Goal: Use online tool/utility: Utilize a website feature to perform a specific function

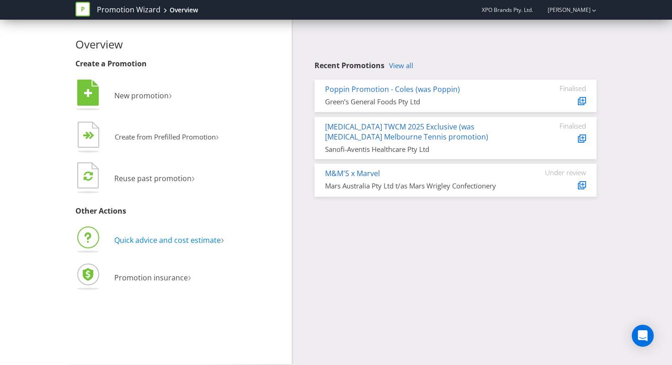
click at [169, 242] on span "Quick advice and cost estimate" at bounding box center [167, 240] width 106 height 10
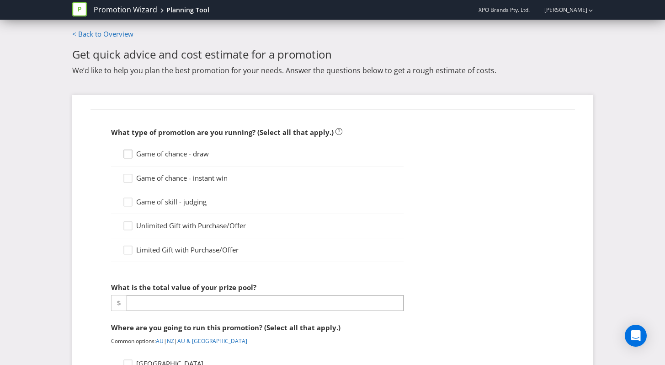
click at [126, 156] on icon at bounding box center [129, 156] width 14 height 14
click at [0, 0] on input "Game of chance - draw" at bounding box center [0, 0] width 0 height 0
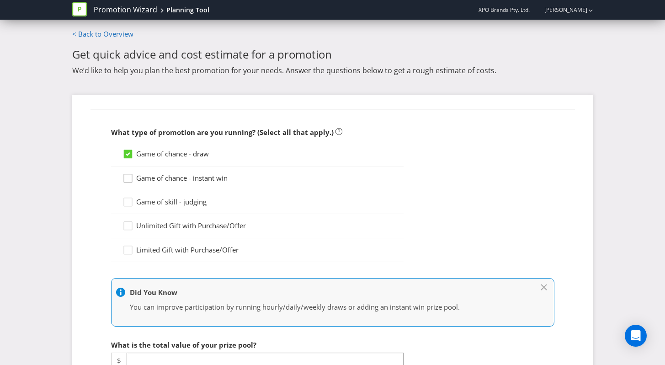
click at [128, 175] on div at bounding box center [128, 175] width 5 height 5
click at [0, 0] on input "Game of chance - instant win" at bounding box center [0, 0] width 0 height 0
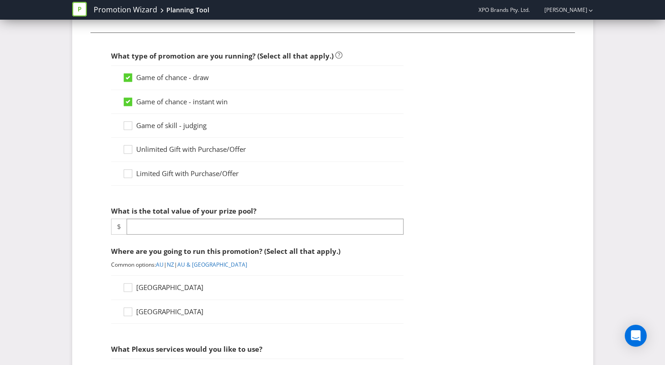
scroll to position [121, 0]
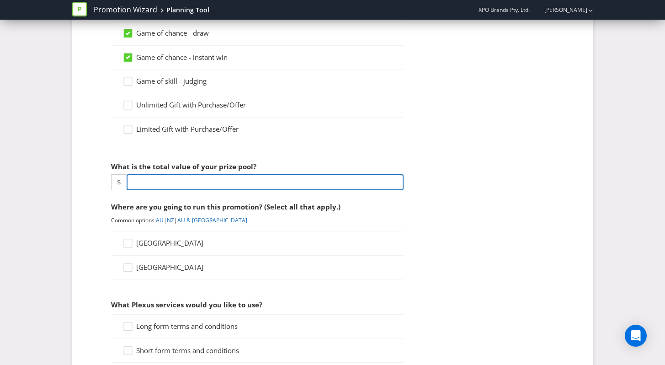
click at [157, 185] on input "number" at bounding box center [265, 182] width 277 height 16
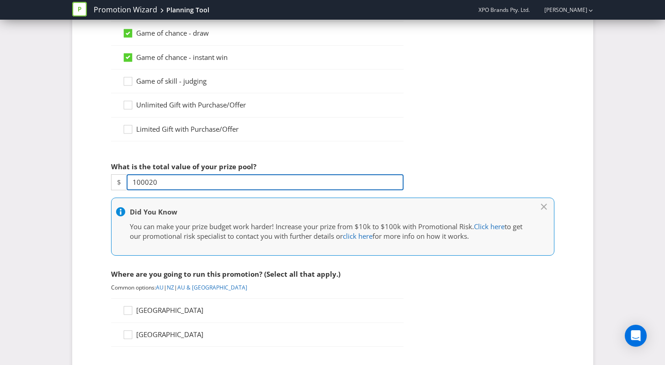
type input "100020"
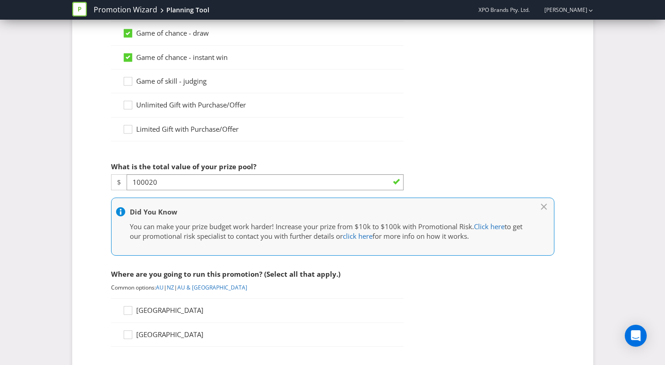
click at [90, 207] on div "What type of promotion are you running? (Select all that apply.) Game of chance…" at bounding box center [332, 353] width 521 height 759
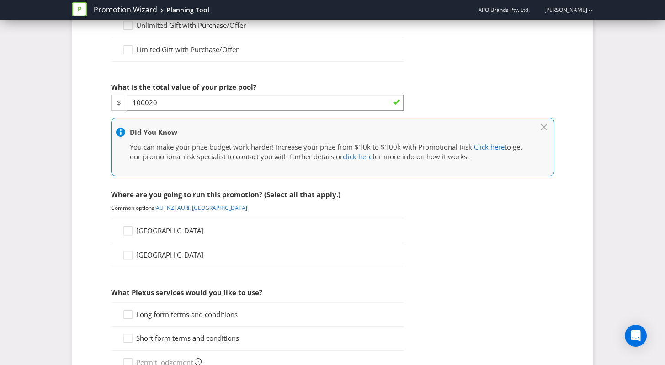
scroll to position [216, 0]
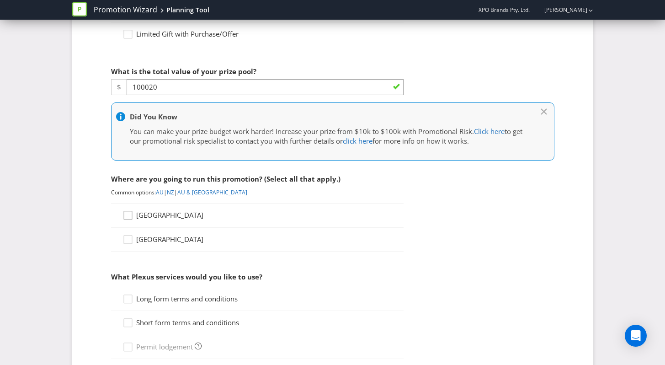
click at [127, 215] on icon at bounding box center [129, 217] width 14 height 14
click at [0, 0] on input "[GEOGRAPHIC_DATA]" at bounding box center [0, 0] width 0 height 0
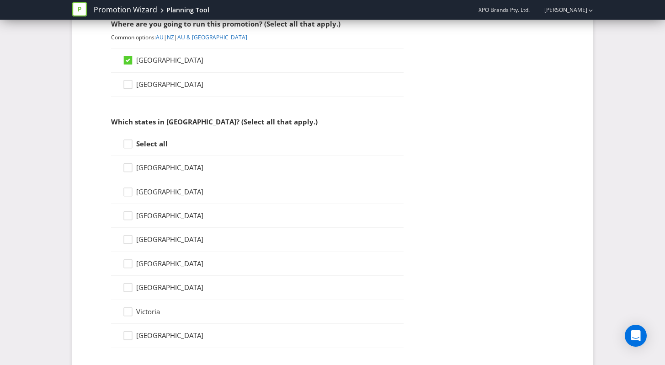
click at [137, 144] on strong "Select all" at bounding box center [152, 143] width 32 height 9
click at [0, 0] on input "Select all" at bounding box center [0, 0] width 0 height 0
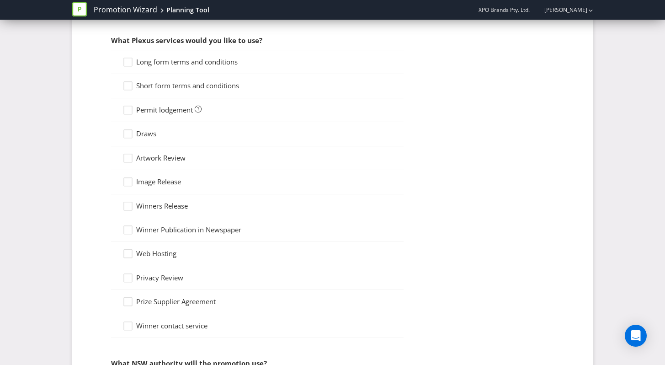
scroll to position [689, 0]
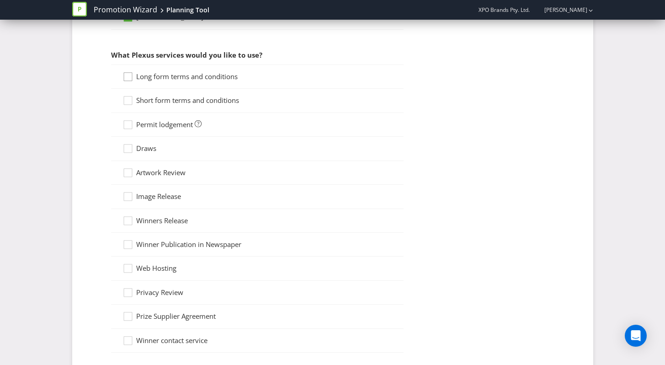
click at [128, 76] on icon at bounding box center [129, 79] width 14 height 14
click at [0, 0] on input "Long form terms and conditions" at bounding box center [0, 0] width 0 height 0
click at [128, 94] on div "Short form terms and conditions" at bounding box center [257, 101] width 292 height 24
click at [129, 99] on div at bounding box center [128, 97] width 5 height 5
click at [0, 0] on input "Short form terms and conditions" at bounding box center [0, 0] width 0 height 0
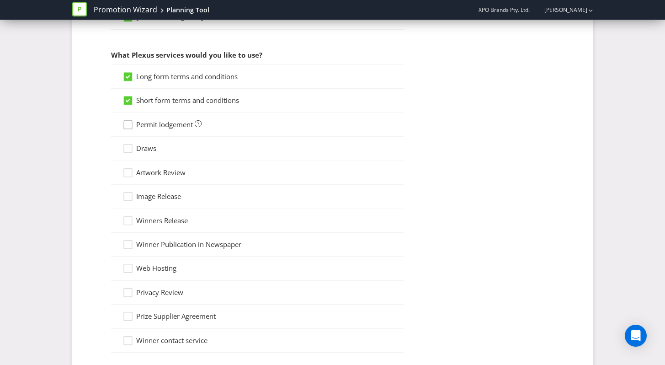
click at [129, 123] on div at bounding box center [128, 121] width 5 height 5
click at [0, 0] on input "Permit lodgement" at bounding box center [0, 0] width 0 height 0
click at [131, 146] on icon at bounding box center [129, 150] width 14 height 14
click at [0, 0] on input "Draws" at bounding box center [0, 0] width 0 height 0
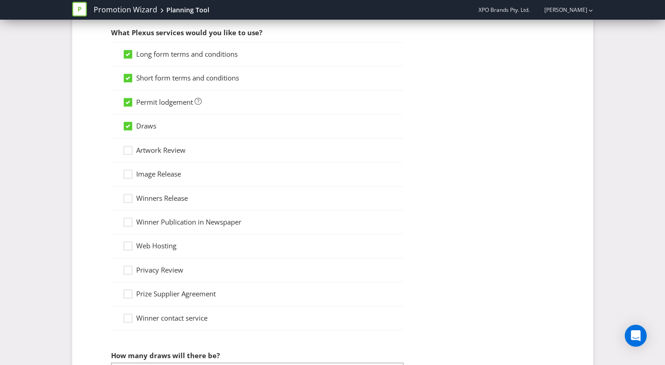
scroll to position [733, 0]
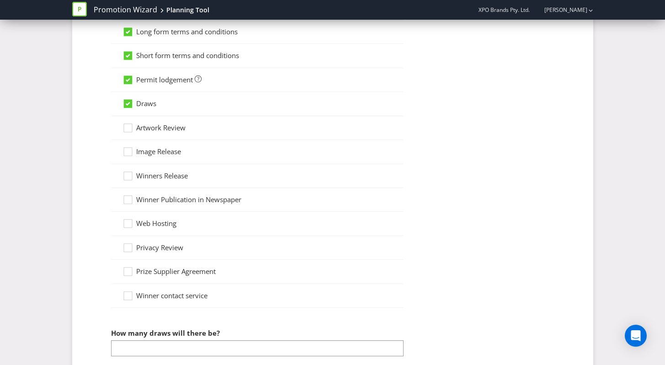
click at [161, 127] on span "Artwork Review" at bounding box center [160, 127] width 49 height 9
click at [0, 0] on input "Artwork Review" at bounding box center [0, 0] width 0 height 0
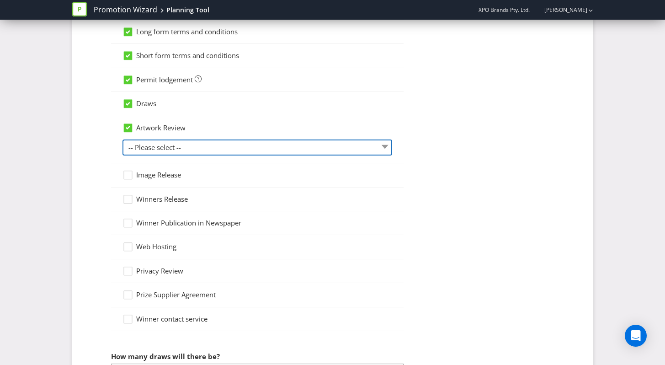
click at [208, 139] on select "-- Please select -- 1 piece 2-4 pieces (provided at same time) 5-7 pieces (prov…" at bounding box center [257, 147] width 270 height 16
select select "MARKETING_REVIEW_1"
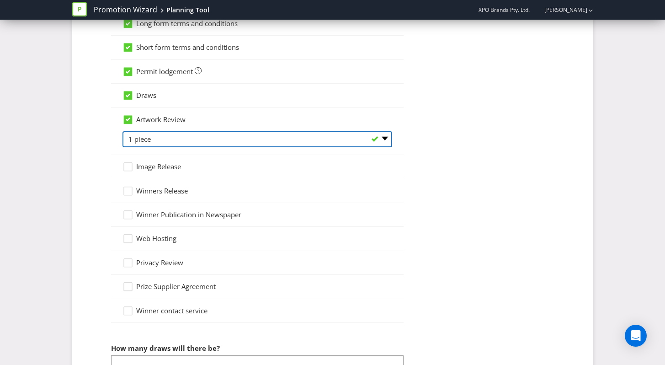
scroll to position [747, 0]
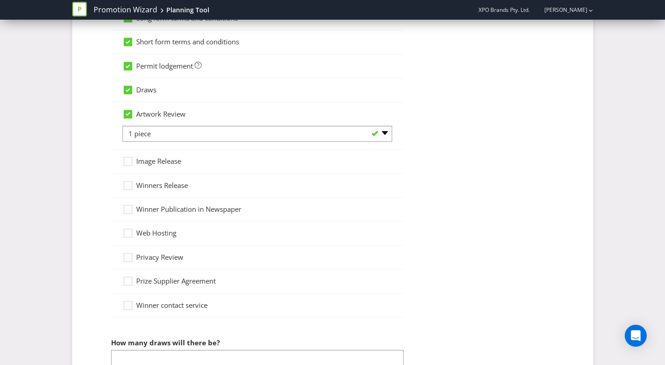
click at [137, 187] on span "Winners Release" at bounding box center [162, 185] width 52 height 9
click at [0, 0] on input "Winners Release" at bounding box center [0, 0] width 0 height 0
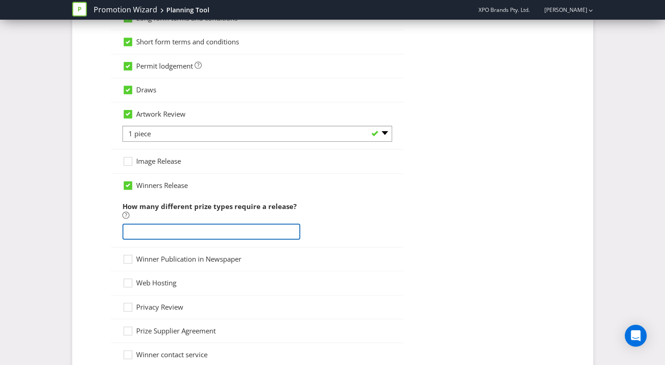
click at [212, 225] on input "number" at bounding box center [211, 231] width 178 height 16
type input "1"
click at [356, 249] on div "Winner Publication in Newspaper" at bounding box center [257, 259] width 292 height 24
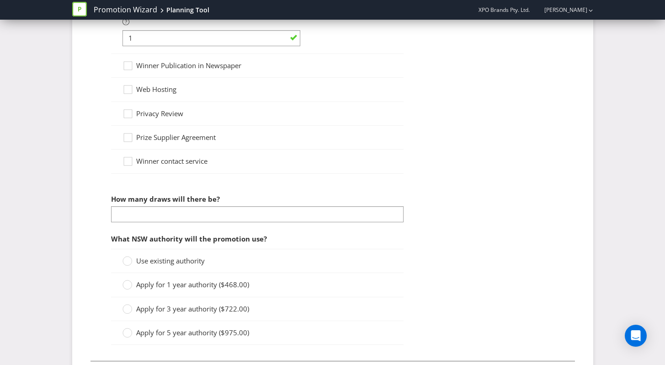
scroll to position [956, 0]
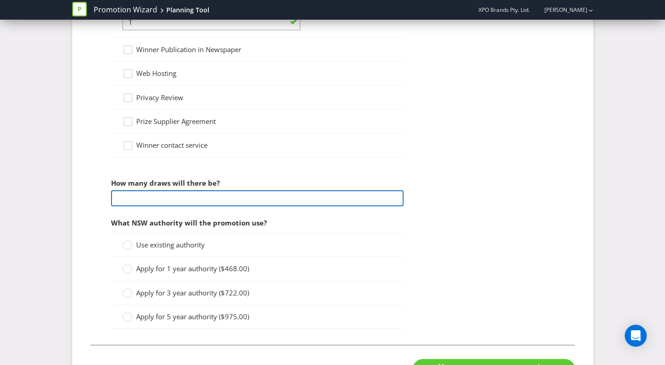
click at [200, 200] on input "number" at bounding box center [257, 198] width 292 height 16
type input "10"
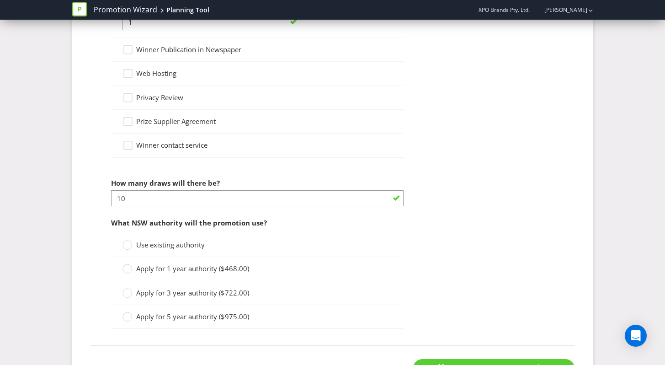
click at [183, 248] on span "Use existing authority" at bounding box center [170, 244] width 69 height 9
click at [0, 0] on input "Use existing authority" at bounding box center [0, 0] width 0 height 0
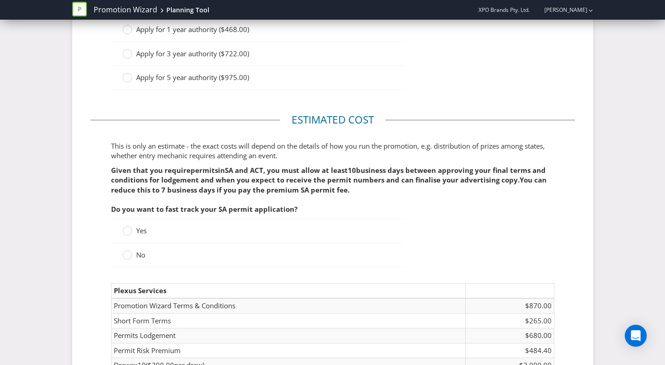
scroll to position [1195, 0]
click at [135, 253] on label "No" at bounding box center [134, 256] width 25 height 10
click at [0, 0] on input "No" at bounding box center [0, 0] width 0 height 0
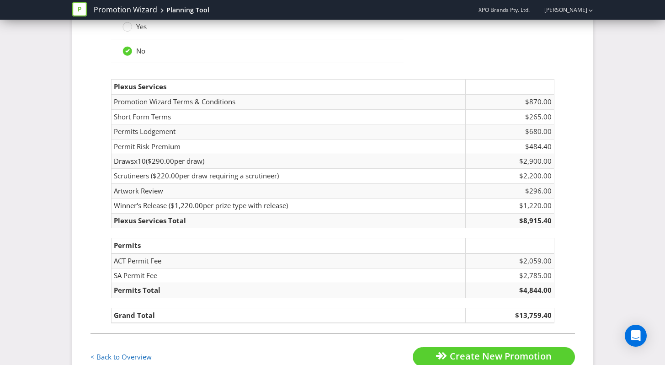
scroll to position [1413, 0]
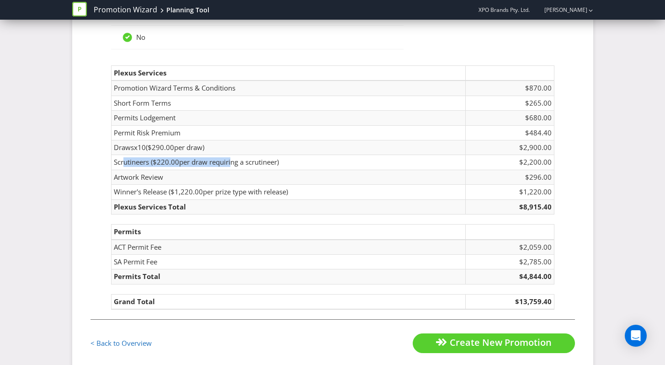
drag, startPoint x: 122, startPoint y: 161, endPoint x: 320, endPoint y: 157, distance: 197.4
click at [230, 161] on td "Scrutineers ( $220.00 per draw requiring a scrutineer)" at bounding box center [288, 162] width 354 height 15
click at [340, 157] on td "Scrutineers ( $220.00 per draw requiring a scrutineer)" at bounding box center [288, 162] width 354 height 15
